Goal: Task Accomplishment & Management: Manage account settings

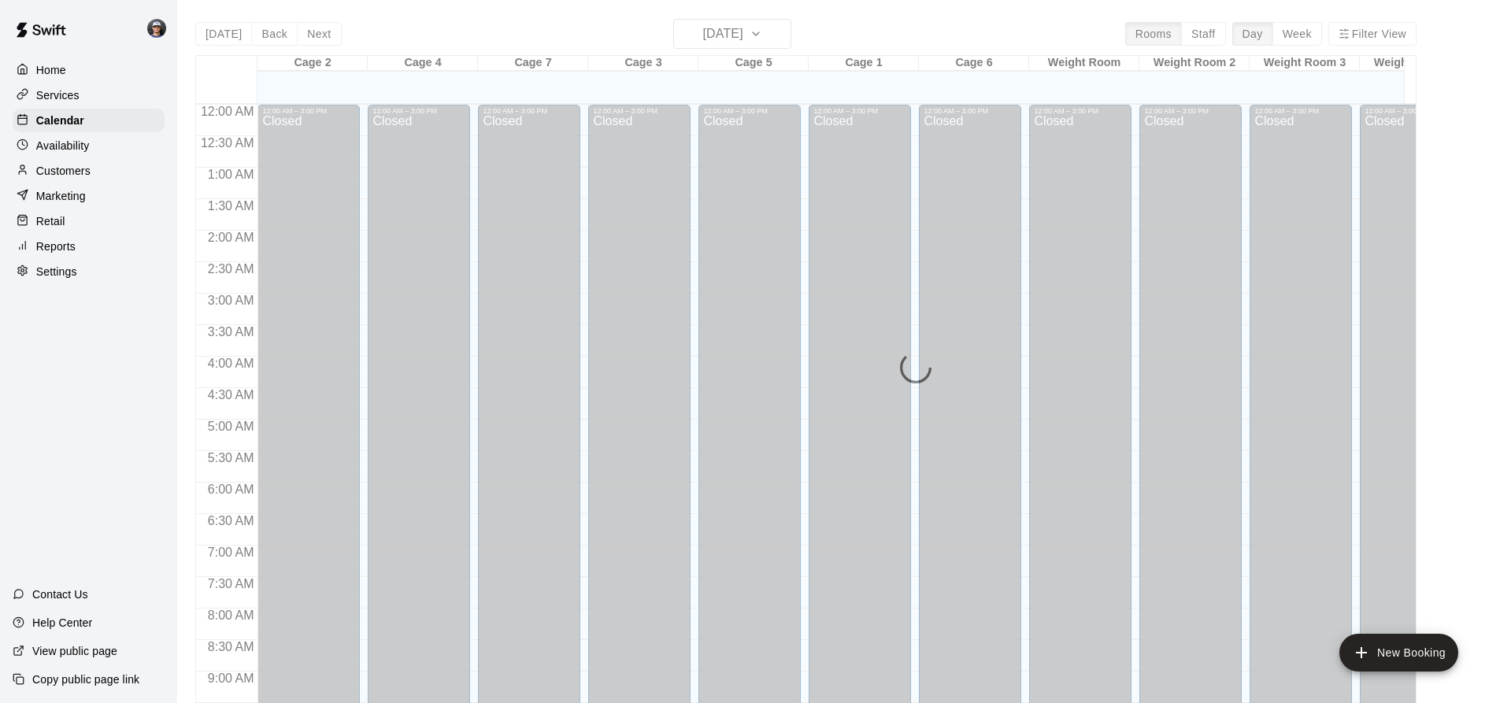
scroll to position [848, 0]
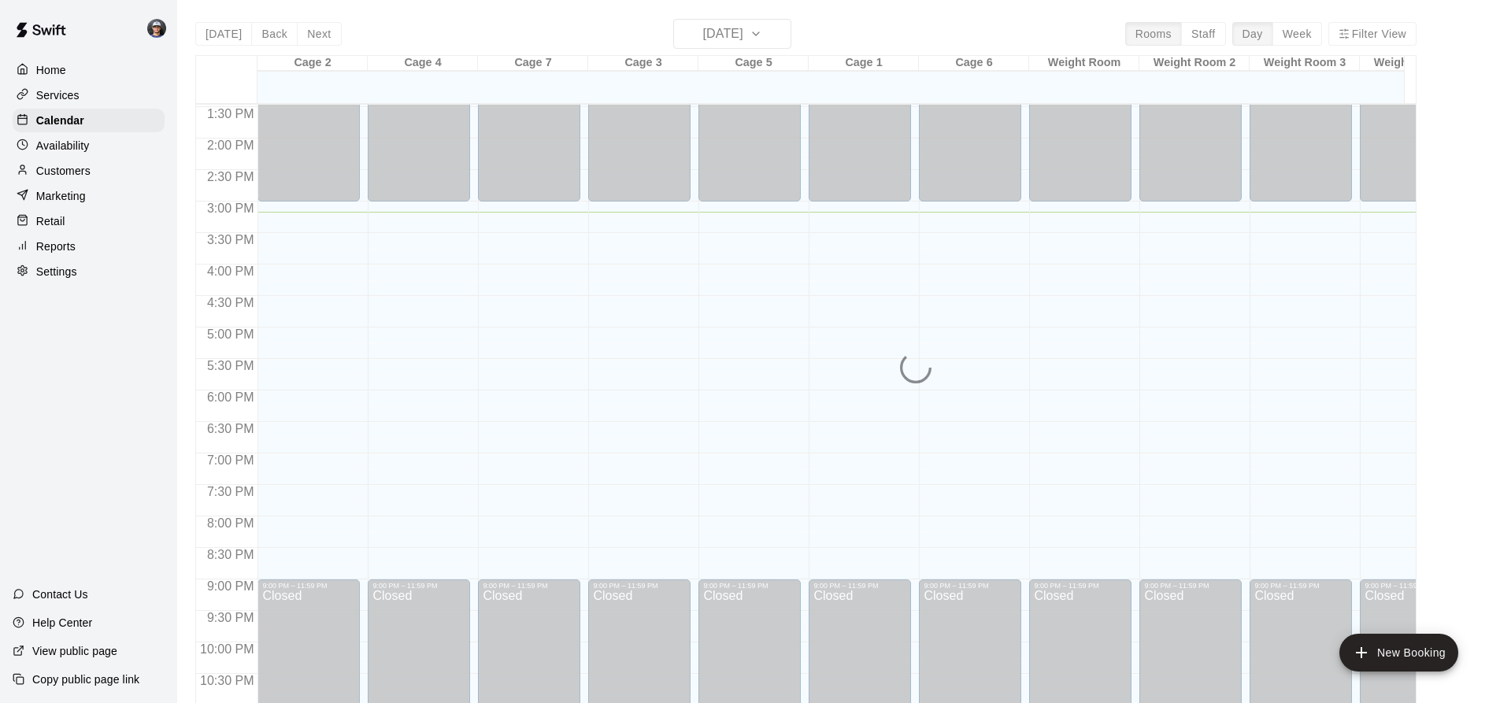
click at [1304, 32] on button "Week" at bounding box center [1298, 34] width 50 height 24
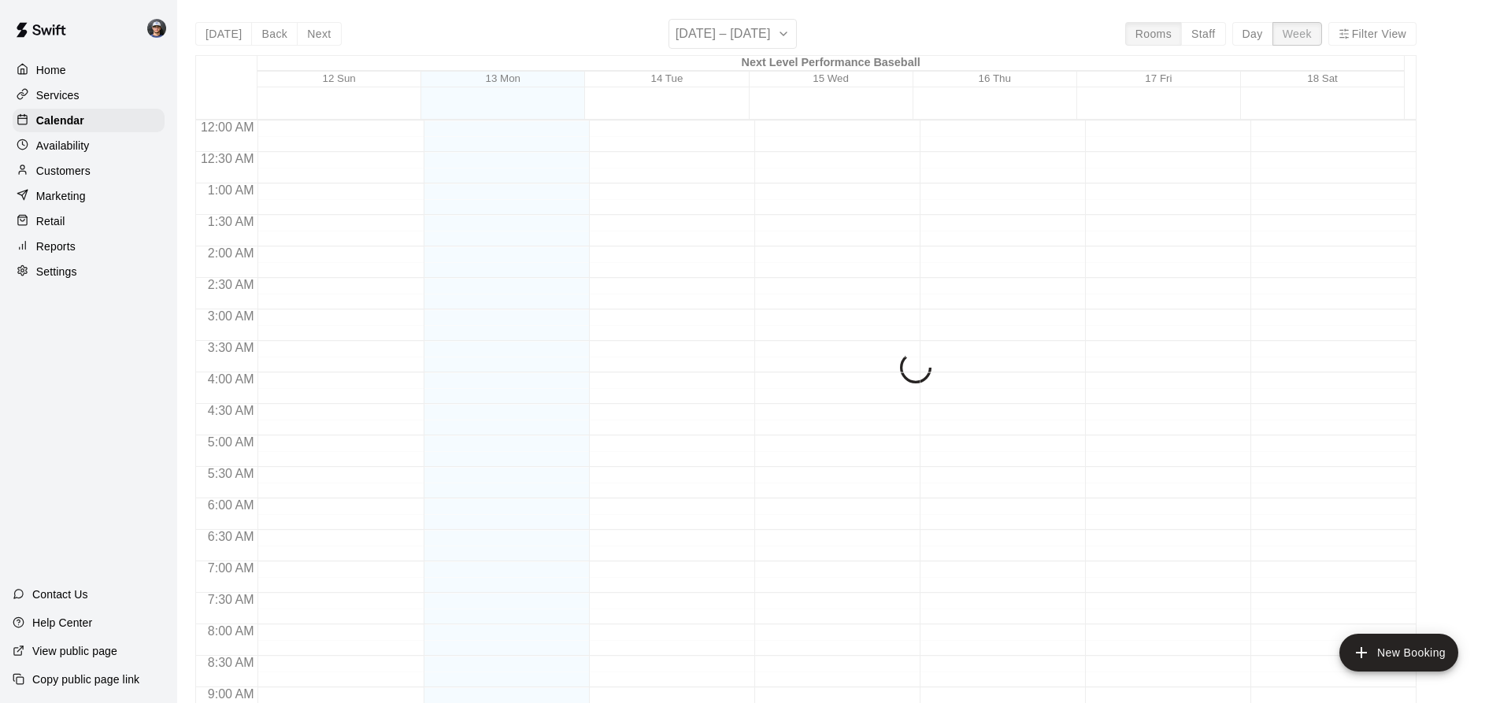
scroll to position [914, 0]
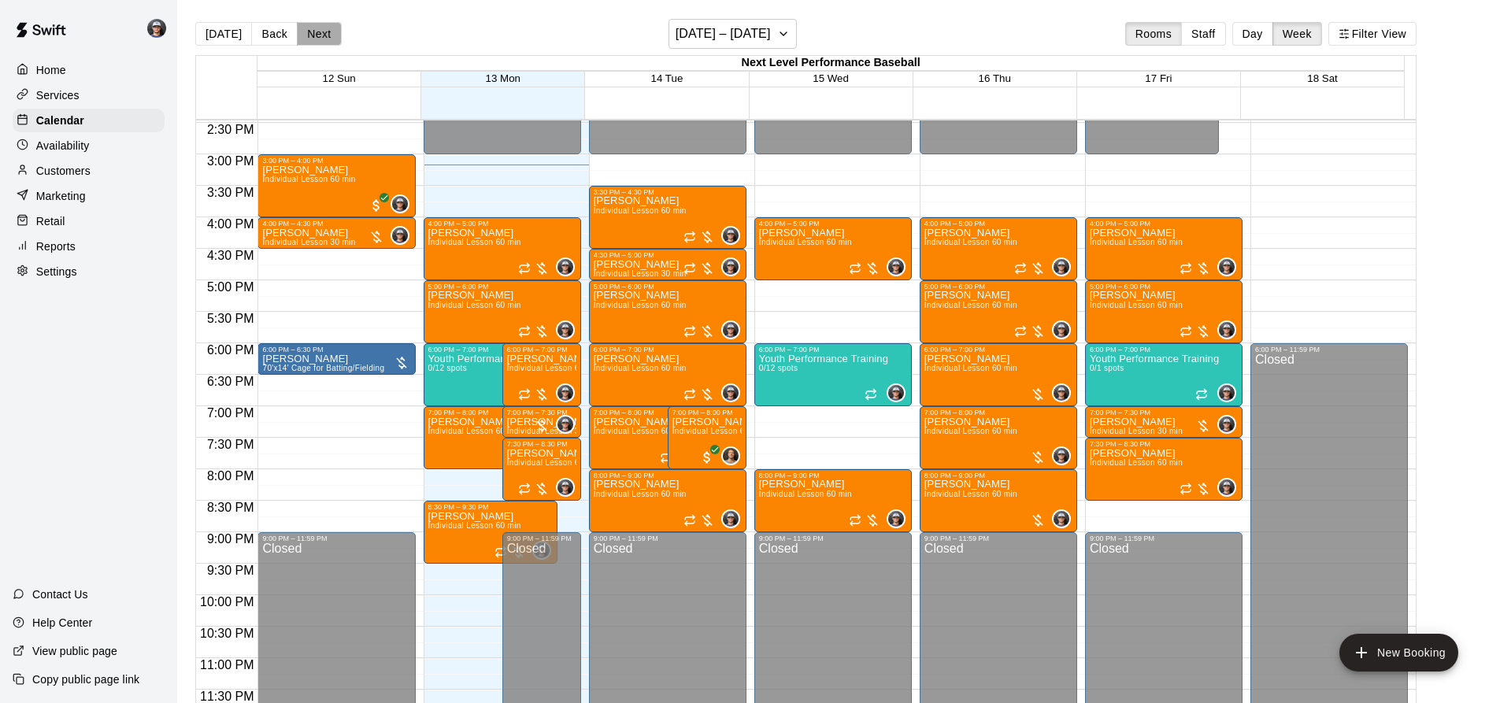
click at [314, 25] on button "Next" at bounding box center [319, 34] width 44 height 24
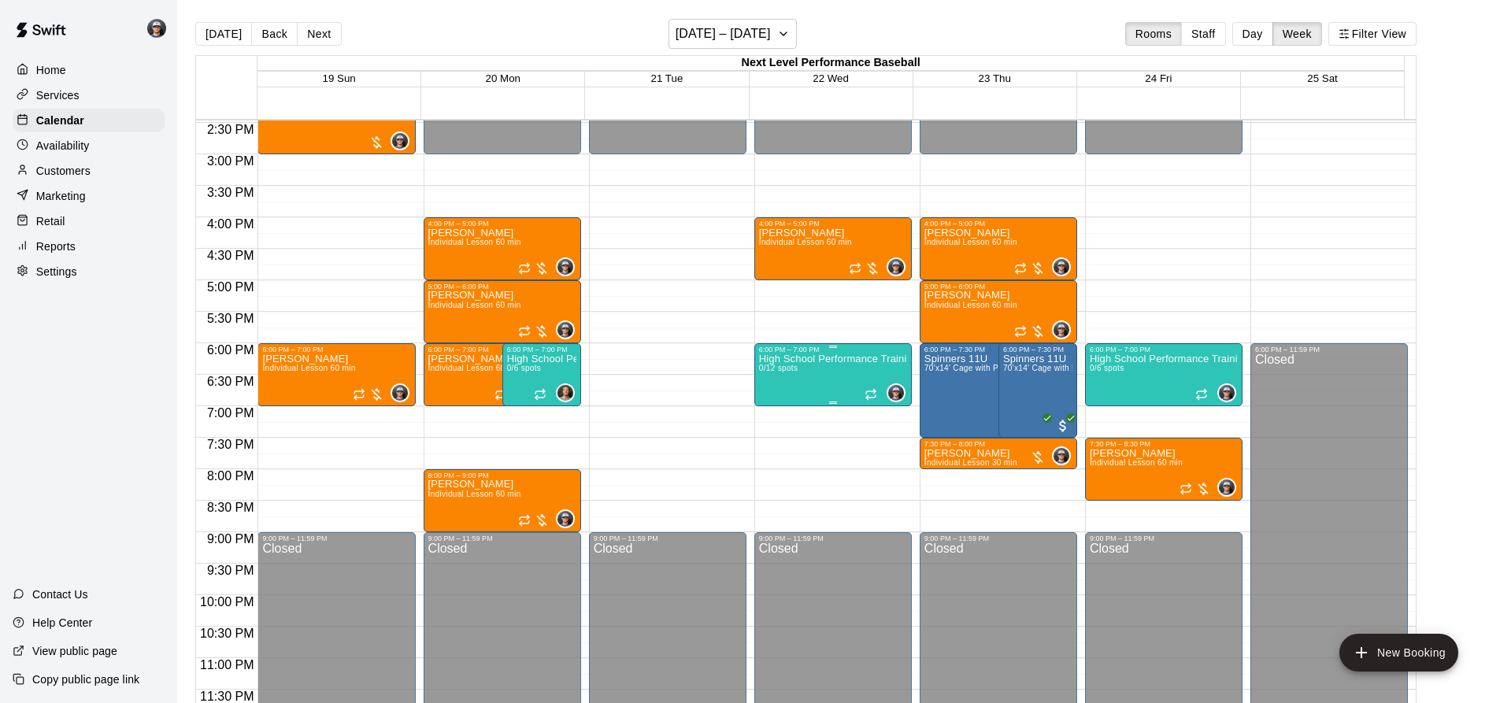
click at [792, 376] on div "High School Performance Training 0/12 spots" at bounding box center [833, 705] width 148 height 703
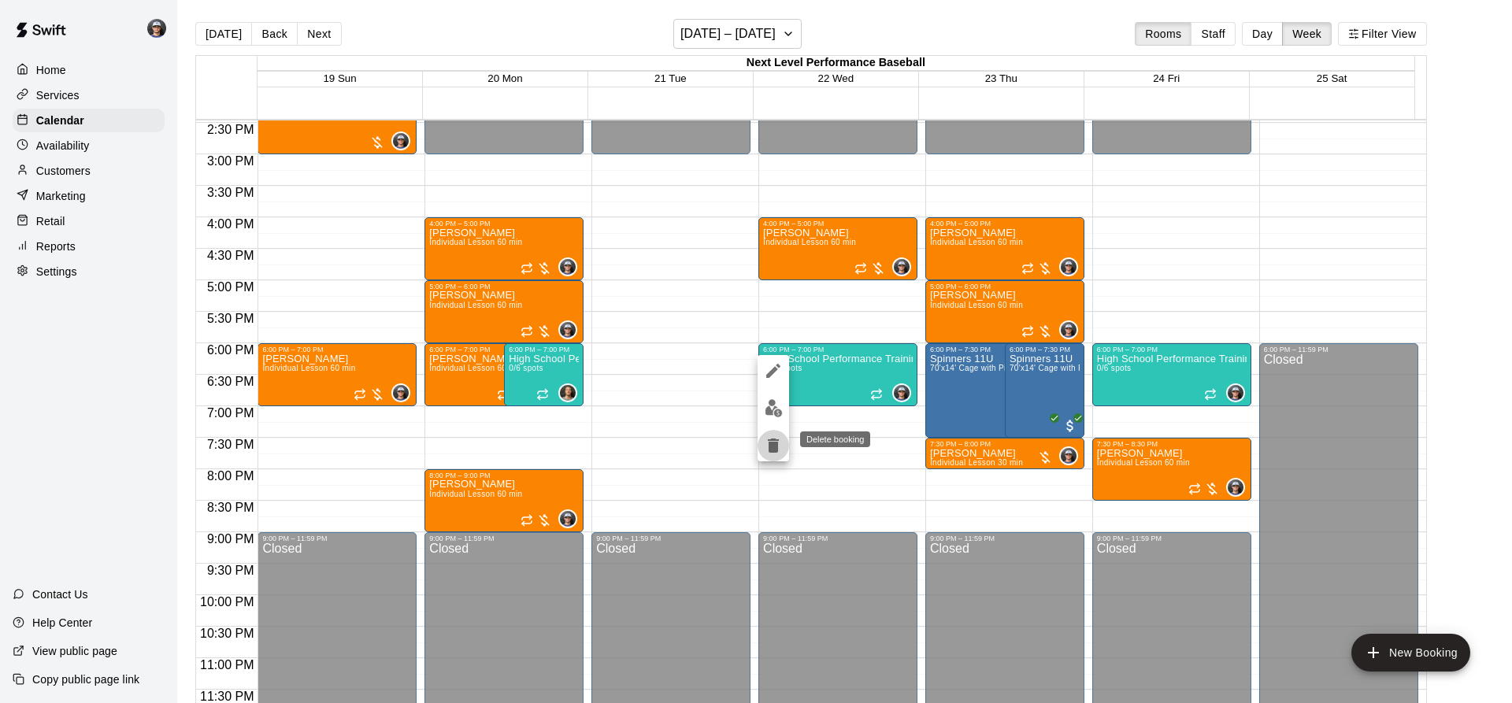
click at [765, 433] on button "delete" at bounding box center [774, 446] width 32 height 32
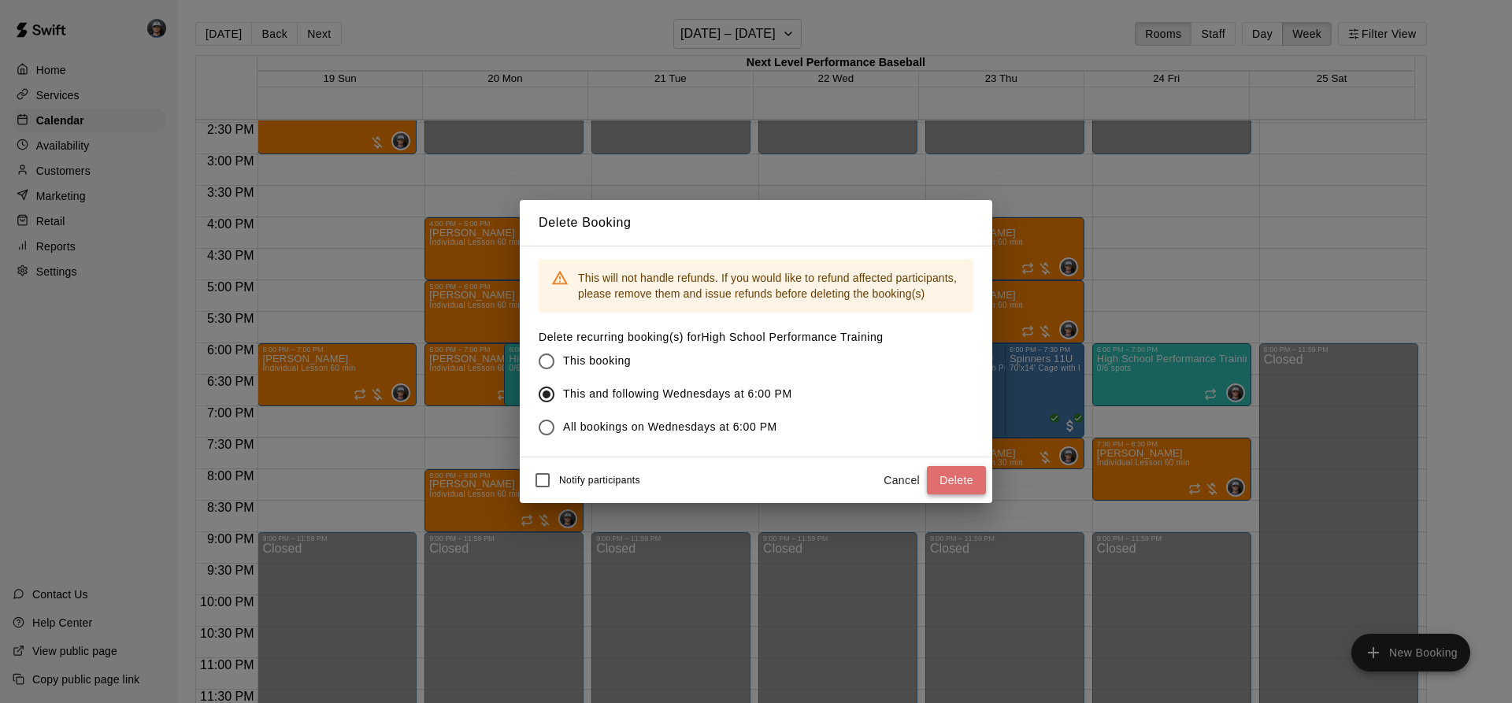
click at [958, 480] on button "Delete" at bounding box center [956, 480] width 59 height 29
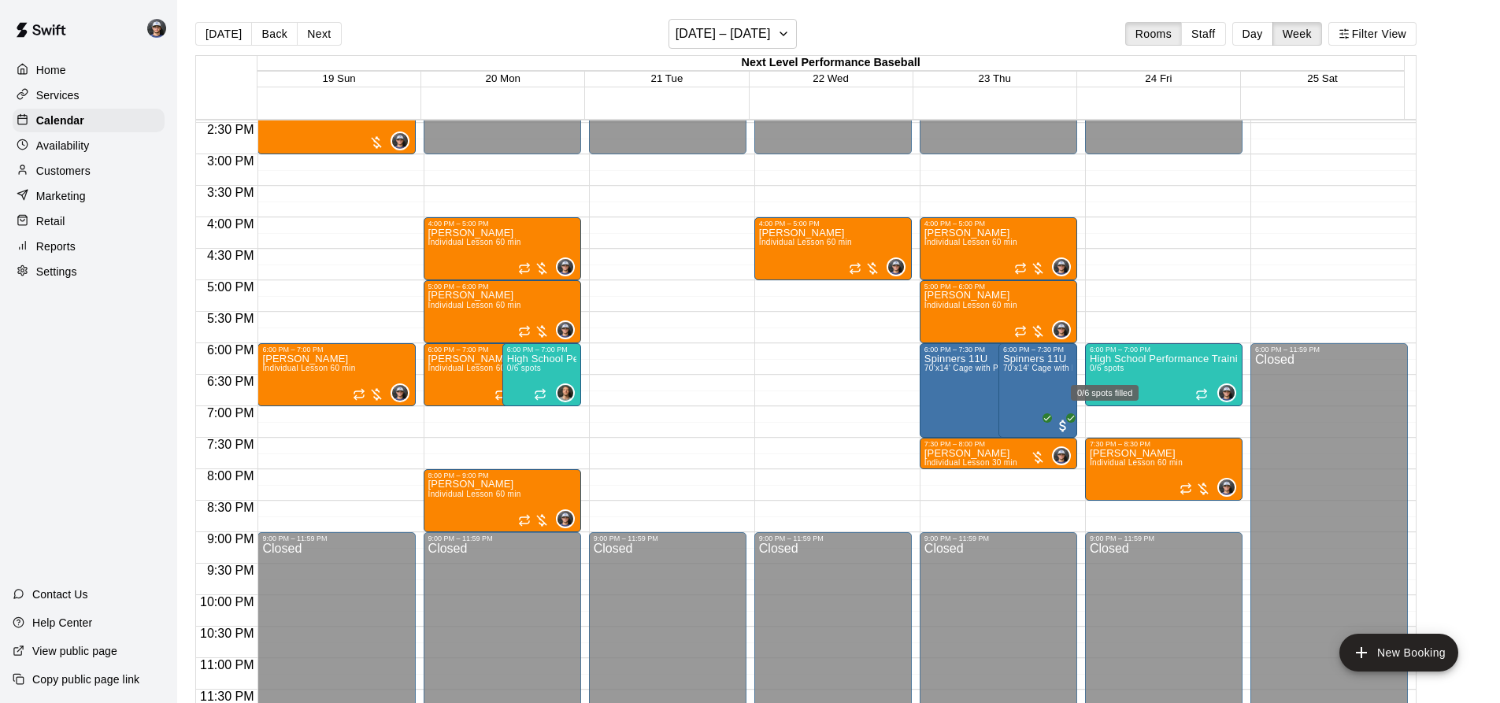
drag, startPoint x: 1110, startPoint y: 366, endPoint x: 1114, endPoint y: 380, distance: 13.8
click at [1110, 366] on span "0/6 spots" at bounding box center [1107, 368] width 35 height 9
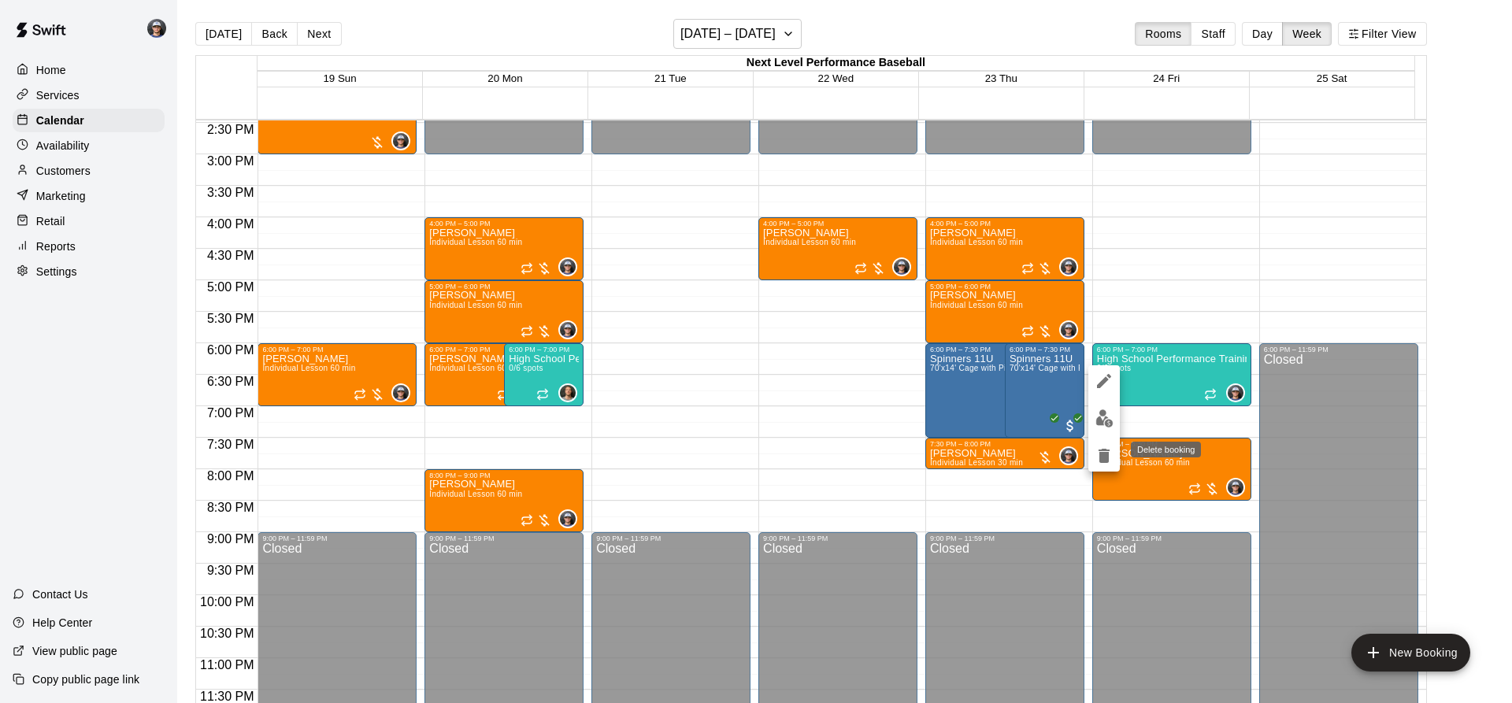
click at [1113, 449] on icon "delete" at bounding box center [1104, 456] width 19 height 19
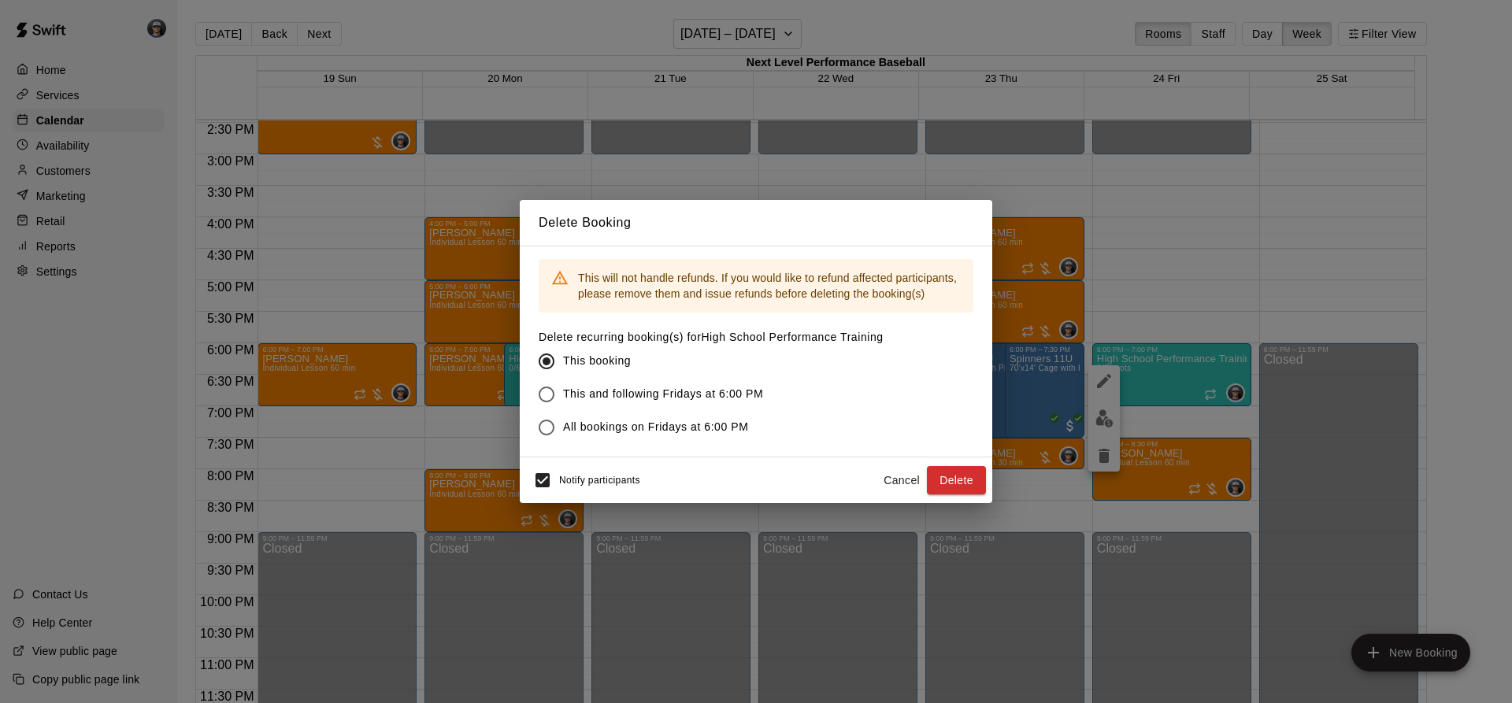
click at [564, 391] on span "This and following Fridays at 6:00 PM" at bounding box center [663, 394] width 200 height 17
click at [963, 479] on button "Delete" at bounding box center [956, 480] width 59 height 29
